Goal: Task Accomplishment & Management: Manage account settings

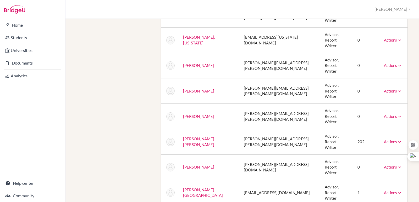
scroll to position [243, 0]
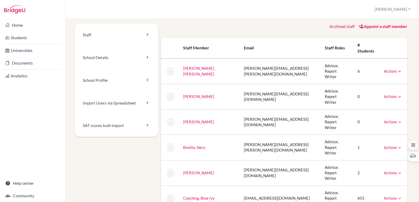
scroll to position [0, 0]
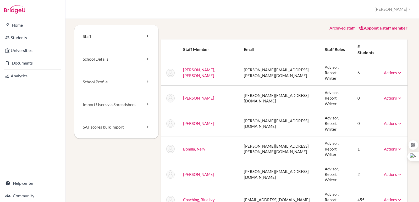
click at [366, 27] on link "Appoint a staff member" at bounding box center [382, 27] width 49 height 5
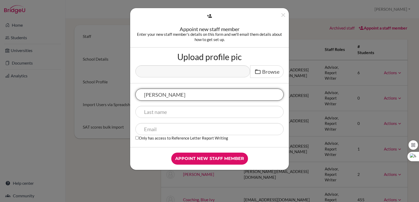
type input "[PERSON_NAME]"
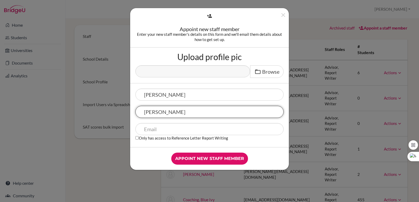
type input "[PERSON_NAME]"
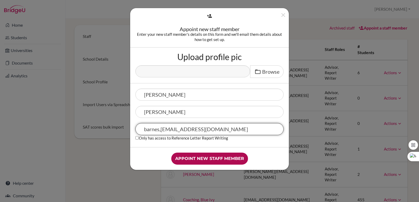
type input "barnes,greg@amschool.edu.sv"
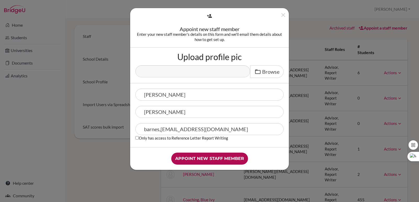
click at [223, 159] on input "Appoint new staff member" at bounding box center [209, 159] width 77 height 12
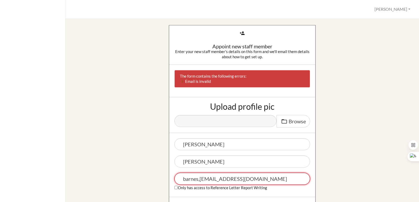
click at [199, 180] on input "barnes,greg@amschool.edu.sv" at bounding box center [242, 179] width 136 height 12
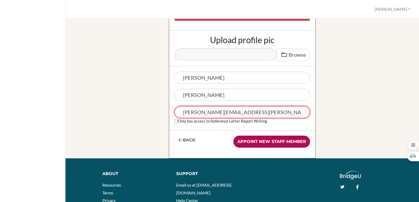
scroll to position [26, 0]
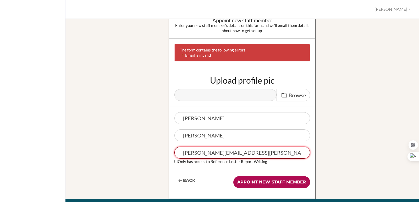
type input "[PERSON_NAME][EMAIL_ADDRESS][PERSON_NAME][DOMAIN_NAME]"
click at [281, 183] on input "Appoint new staff member" at bounding box center [271, 182] width 77 height 12
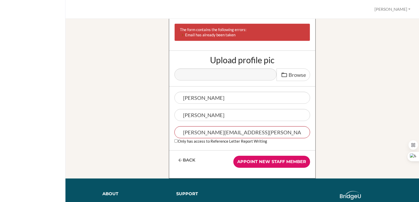
scroll to position [105, 0]
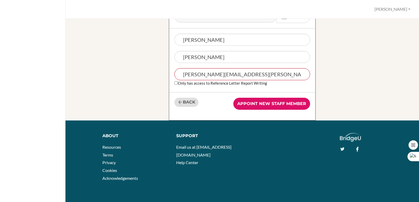
click at [186, 105] on link "Back" at bounding box center [186, 102] width 24 height 9
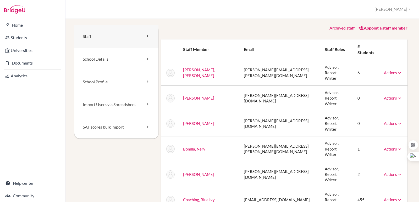
click at [141, 37] on link "Staff" at bounding box center [116, 36] width 84 height 23
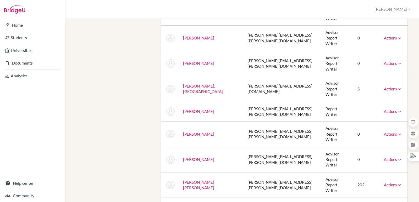
scroll to position [366, 0]
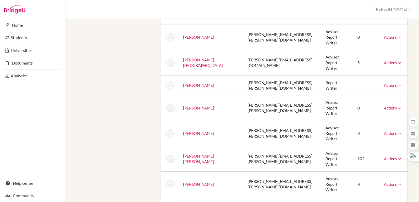
click at [135, 160] on div "Staff School Details School Profile Import Users via Spreadsheet SAT scores bul…" at bounding box center [242, 43] width 336 height 768
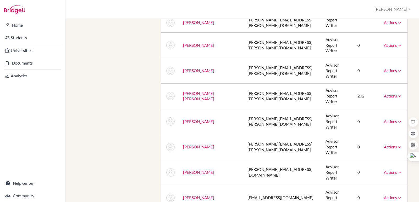
scroll to position [431, 0]
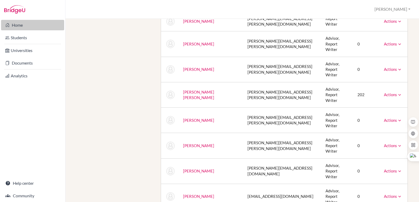
click at [13, 24] on link "Home" at bounding box center [32, 25] width 63 height 10
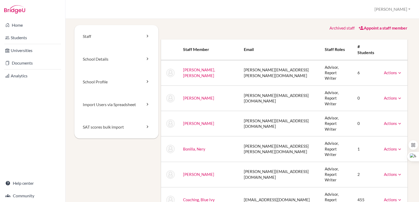
click at [346, 27] on link "Archived staff" at bounding box center [341, 27] width 25 height 5
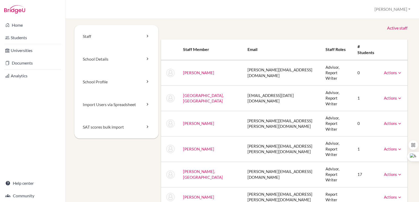
click at [398, 29] on link "Active staff" at bounding box center [397, 28] width 20 height 6
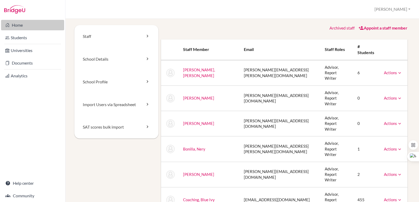
click at [32, 28] on link "Home" at bounding box center [32, 25] width 63 height 10
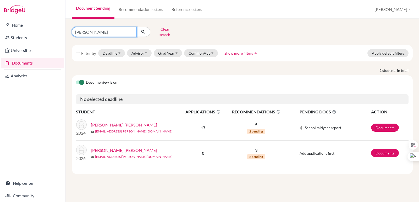
drag, startPoint x: 107, startPoint y: 29, endPoint x: 68, endPoint y: 33, distance: 39.7
click at [68, 33] on div "simán gar Clear search filter_list Filter by Deadline - Select a date range Or …" at bounding box center [241, 110] width 353 height 183
type input "dad"
click at [141, 29] on icon "submit" at bounding box center [143, 31] width 5 height 5
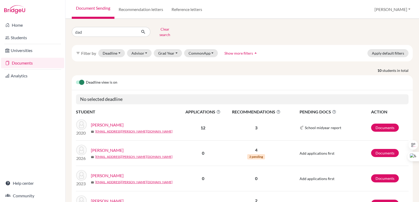
click at [116, 149] on link "[PERSON_NAME]" at bounding box center [107, 150] width 33 height 6
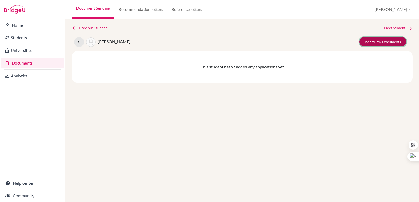
click at [383, 42] on link "Add/View Documents" at bounding box center [382, 41] width 47 height 9
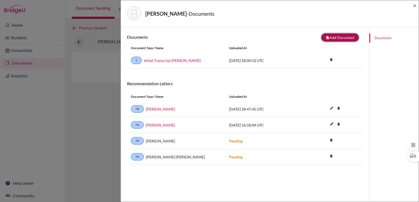
click at [335, 38] on button "note_add Add Document" at bounding box center [339, 38] width 37 height 8
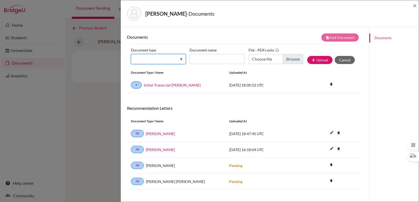
click at [151, 60] on select "Change explanation for Common App reports Counselor recommendation Internationa…" at bounding box center [158, 59] width 55 height 10
select select "2"
click at [131, 54] on select "Change explanation for Common App reports Counselor recommendation Internationa…" at bounding box center [158, 59] width 55 height 10
click at [207, 61] on input "Document name" at bounding box center [217, 59] width 55 height 10
click at [287, 58] on input "Choose file" at bounding box center [275, 59] width 55 height 10
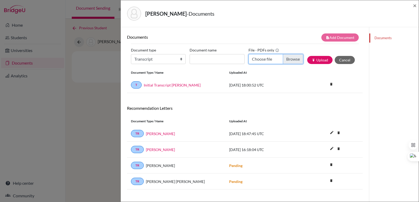
type input "C:\fakepath\UMassachusetts_Transcript_Maria_Cristina_Dada.pdf"
click at [216, 60] on input "Document name" at bounding box center [217, 59] width 55 height 10
type input "A"
type input "S"
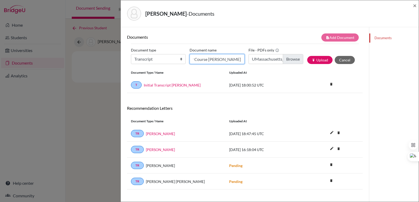
scroll to position [0, 40]
click at [202, 61] on input "Additional Summer Course Maria Cristina Dada" at bounding box center [217, 59] width 55 height 10
type input "Additional Summer Design Course Maria Cristina Dada"
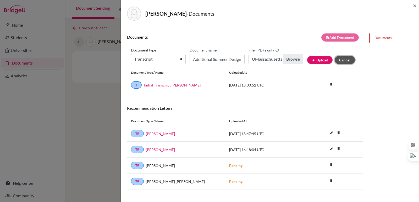
click at [341, 59] on button "Cancel" at bounding box center [345, 60] width 20 height 8
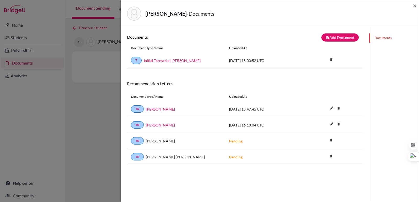
click at [417, 4] on div "Dada Chávez, Maria Cristina - Documents ×" at bounding box center [270, 13] width 298 height 27
click at [414, 3] on span "×" at bounding box center [415, 6] width 4 height 8
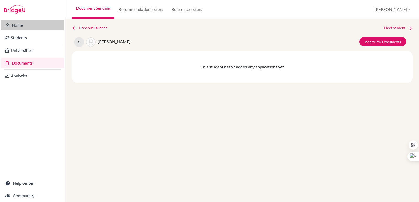
click at [24, 23] on link "Home" at bounding box center [32, 25] width 63 height 10
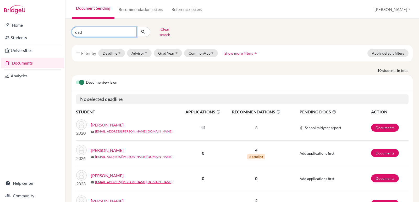
drag, startPoint x: 104, startPoint y: 30, endPoint x: 66, endPoint y: 31, distance: 37.7
click at [67, 31] on div "dad Clear search filter_list Filter by Deadline - Select a date range Or double…" at bounding box center [241, 110] width 353 height 183
type input "parker"
click at [144, 31] on icon "submit" at bounding box center [143, 31] width 5 height 5
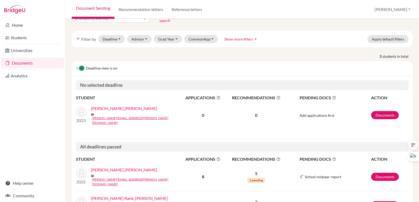
scroll to position [26, 0]
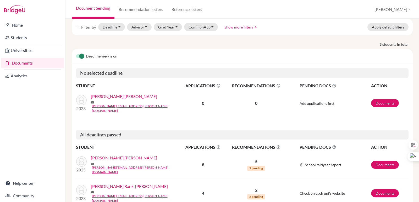
click at [119, 155] on link "Parker Lasala, Adriana" at bounding box center [124, 158] width 66 height 6
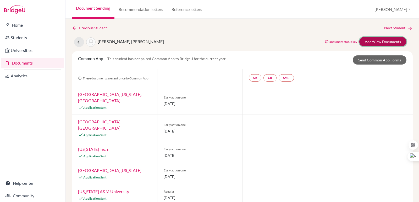
click at [379, 38] on link "Add/View Documents" at bounding box center [382, 41] width 47 height 9
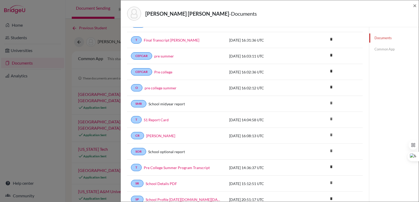
scroll to position [79, 0]
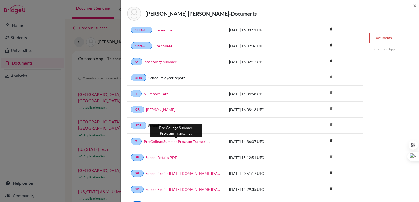
click at [177, 144] on link "Pre College Summer Program Transcript" at bounding box center [177, 141] width 66 height 5
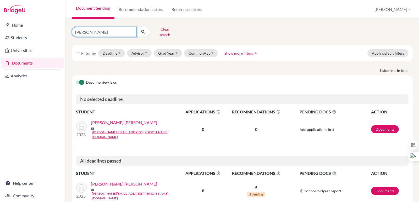
drag, startPoint x: 100, startPoint y: 28, endPoint x: 70, endPoint y: 33, distance: 30.6
click at [70, 33] on div "[PERSON_NAME] Clear search" at bounding box center [126, 32] width 116 height 14
type input "dada"
click at [145, 29] on icon "submit" at bounding box center [143, 31] width 5 height 5
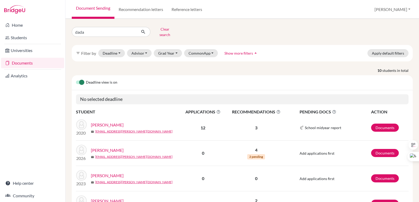
click at [116, 148] on link "[PERSON_NAME]" at bounding box center [107, 150] width 33 height 6
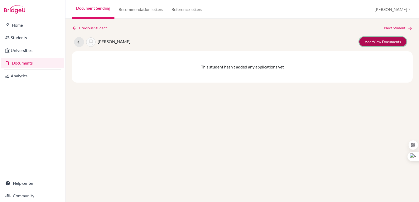
click at [373, 46] on link "Add/View Documents" at bounding box center [382, 41] width 47 height 9
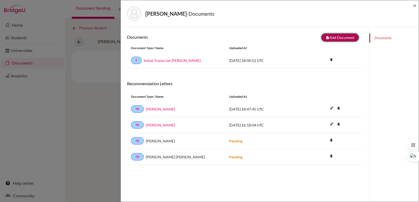
click at [345, 38] on button "note_add Add Document" at bounding box center [339, 38] width 37 height 8
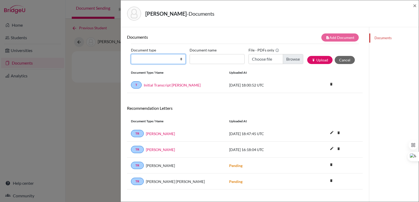
click at [147, 60] on select "Change explanation for Common App reports Counselor recommendation Internationa…" at bounding box center [158, 59] width 55 height 10
select select "45"
click at [131, 54] on select "Change explanation for Common App reports Counselor recommendation Internationa…" at bounding box center [158, 59] width 55 height 10
click at [202, 65] on div "Document type Change explanation for Common App reports Counselor recommendatio…" at bounding box center [245, 57] width 228 height 22
click at [202, 59] on input "Document name" at bounding box center [217, 59] width 55 height 10
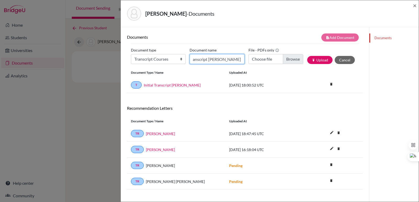
scroll to position [0, 64]
type input "Pre College Summer Program Transcript [PERSON_NAME]"
click at [287, 57] on input "Choose file" at bounding box center [275, 59] width 55 height 10
type input "C:\fakepath\UMassachusetts_Transcript_Maria_Cristina_Dada.pdf"
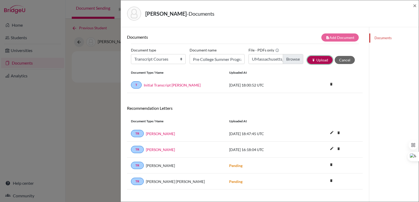
click at [309, 58] on button "publish Upload" at bounding box center [319, 60] width 25 height 8
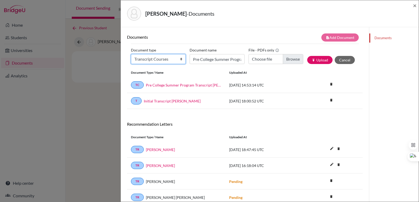
click at [179, 55] on select "Change explanation for Common App reports Counselor recommendation Internationa…" at bounding box center [158, 59] width 55 height 10
click at [330, 85] on icon "delete" at bounding box center [331, 84] width 8 height 8
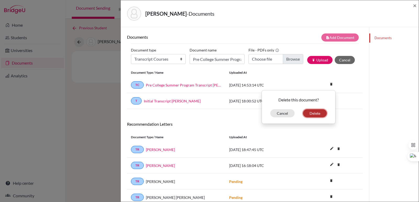
click at [314, 115] on button "Delete" at bounding box center [315, 113] width 24 height 8
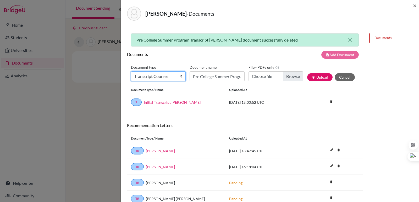
click at [137, 76] on select "Change explanation for Common App reports Counselor recommendation Internationa…" at bounding box center [158, 76] width 55 height 10
select select "2"
click at [131, 71] on select "Change explanation for Common App reports Counselor recommendation Internationa…" at bounding box center [158, 76] width 55 height 10
click at [213, 72] on input "Pre College Summer Program Transcript [PERSON_NAME]" at bounding box center [217, 76] width 55 height 10
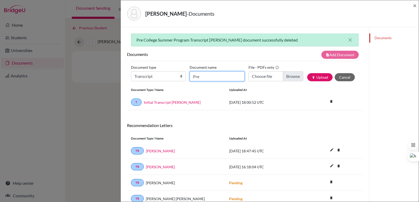
type input "Pre College Summer Program Transcript [PERSON_NAME]"
click at [229, 79] on input "Pre College Summer Program Transcript [PERSON_NAME]" at bounding box center [217, 76] width 55 height 10
click at [286, 78] on input "Choose file" at bounding box center [275, 76] width 55 height 10
type input "C:\fakepath\UMassachusetts_Transcript_Maria_Cristina_Dada.pdf"
click at [317, 77] on button "publish Upload" at bounding box center [319, 77] width 25 height 8
